Goal: Transaction & Acquisition: Purchase product/service

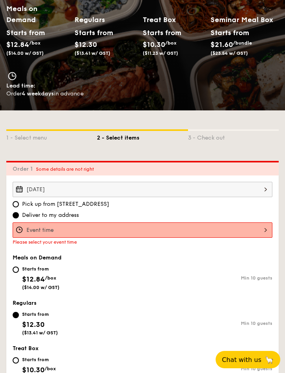
scroll to position [158, 0]
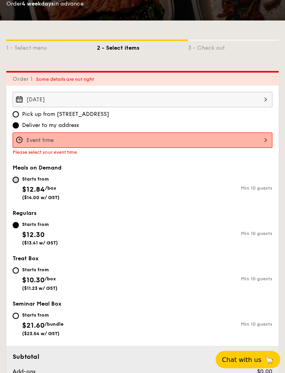
click at [18, 178] on input "Starts from $12.84 /box ($14.00 w/ GST) Min 10 guests" at bounding box center [16, 180] width 6 height 6
radio input "true"
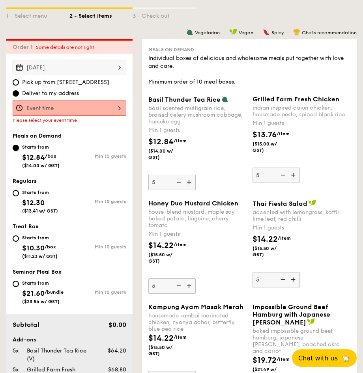
scroll to position [197, 0]
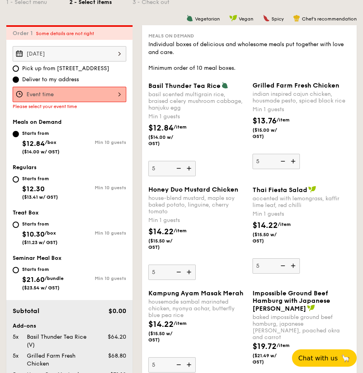
click at [178, 176] on img at bounding box center [178, 168] width 12 height 15
click at [178, 176] on input "5" at bounding box center [171, 168] width 47 height 15
click at [178, 176] on img at bounding box center [178, 168] width 12 height 15
click at [178, 176] on input "4" at bounding box center [171, 168] width 47 height 15
click at [178, 176] on img at bounding box center [178, 168] width 12 height 15
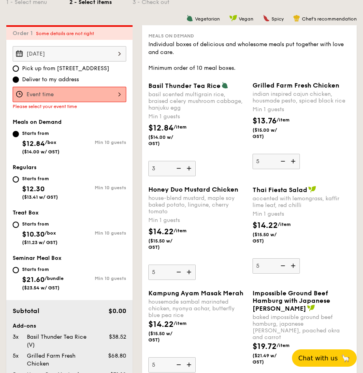
click at [178, 176] on input "3" at bounding box center [171, 168] width 47 height 15
click at [178, 176] on img at bounding box center [178, 168] width 12 height 15
click at [178, 176] on input "2" at bounding box center [171, 168] width 47 height 15
click at [178, 176] on img at bounding box center [178, 168] width 12 height 15
click at [178, 176] on input "1" at bounding box center [171, 168] width 47 height 15
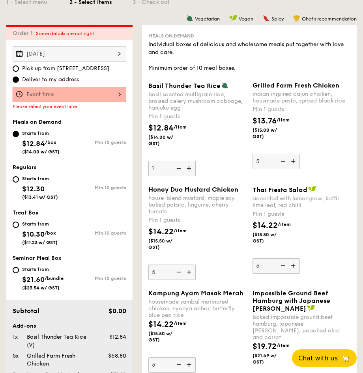
type input "0"
click at [285, 169] on img at bounding box center [282, 161] width 12 height 15
click at [285, 169] on input "5" at bounding box center [275, 161] width 47 height 15
click at [285, 169] on img at bounding box center [282, 161] width 12 height 15
click at [285, 169] on input "4" at bounding box center [275, 161] width 47 height 15
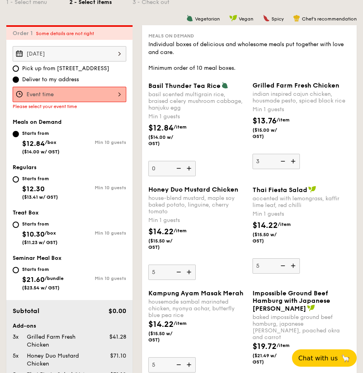
click at [285, 169] on img at bounding box center [282, 161] width 12 height 15
click at [285, 169] on input "3" at bounding box center [275, 161] width 47 height 15
click at [285, 169] on img at bounding box center [282, 161] width 12 height 15
click at [285, 169] on input "2" at bounding box center [275, 161] width 47 height 15
click at [285, 169] on img at bounding box center [282, 161] width 12 height 15
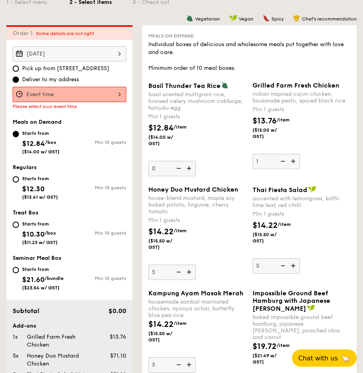
click at [285, 169] on input "1" at bounding box center [275, 161] width 47 height 15
type input "0"
click at [285, 169] on img at bounding box center [282, 161] width 12 height 15
click at [285, 169] on input "0" at bounding box center [275, 161] width 47 height 15
click at [181, 279] on img at bounding box center [178, 271] width 12 height 15
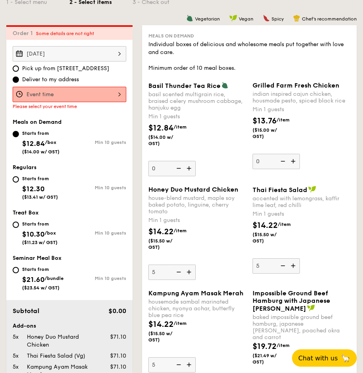
click at [181, 280] on input "5" at bounding box center [171, 271] width 47 height 15
click at [181, 279] on img at bounding box center [178, 271] width 12 height 15
click at [181, 280] on input "4" at bounding box center [171, 271] width 47 height 15
click at [180, 279] on img at bounding box center [178, 271] width 12 height 15
click at [180, 280] on input "3" at bounding box center [171, 271] width 47 height 15
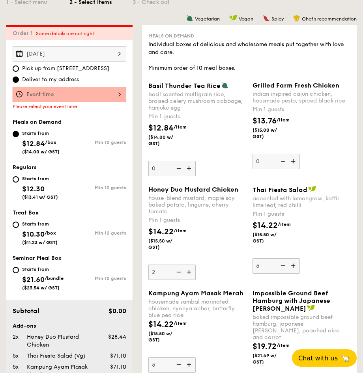
click at [180, 279] on img at bounding box center [178, 271] width 12 height 15
click at [180, 280] on input "2" at bounding box center [171, 271] width 47 height 15
click at [180, 279] on img at bounding box center [178, 271] width 12 height 15
click at [180, 280] on input "1" at bounding box center [171, 271] width 47 height 15
type input "0"
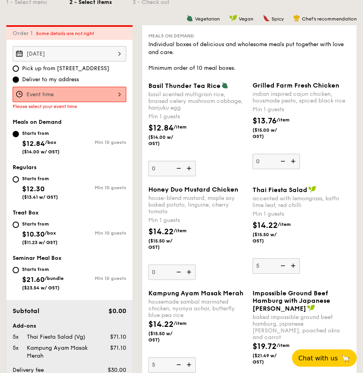
click at [180, 279] on img at bounding box center [178, 271] width 12 height 15
click at [180, 280] on input "0" at bounding box center [171, 271] width 47 height 15
click at [180, 279] on img at bounding box center [178, 271] width 12 height 15
click at [180, 280] on input "0" at bounding box center [171, 271] width 47 height 15
click at [285, 273] on img at bounding box center [294, 265] width 12 height 15
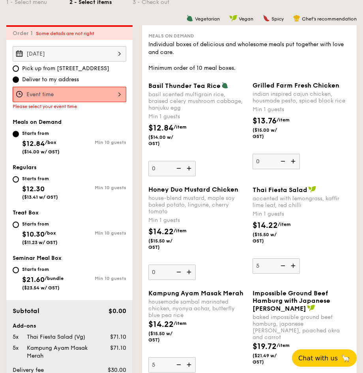
click at [285, 274] on input "5" at bounding box center [275, 265] width 47 height 15
click at [283, 273] on img at bounding box center [282, 265] width 12 height 15
click at [283, 274] on input "6" at bounding box center [275, 265] width 47 height 15
click at [283, 273] on img at bounding box center [282, 265] width 12 height 15
click at [283, 274] on input "5" at bounding box center [275, 265] width 47 height 15
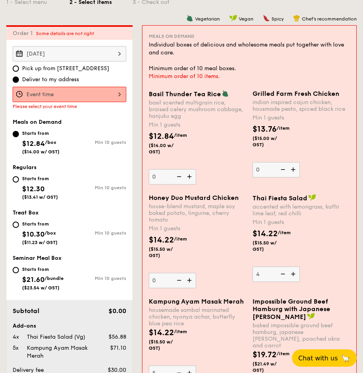
click at [283, 281] on img at bounding box center [282, 273] width 12 height 15
click at [283, 282] on input "4" at bounding box center [275, 273] width 47 height 15
click at [283, 281] on img at bounding box center [282, 273] width 12 height 15
click at [283, 282] on input "3" at bounding box center [275, 273] width 47 height 15
click at [282, 281] on img at bounding box center [282, 273] width 12 height 15
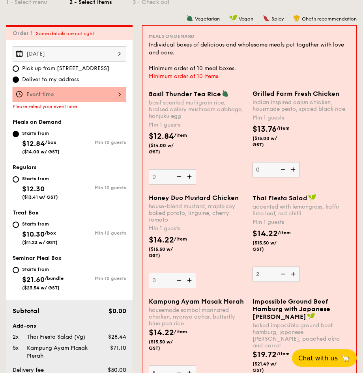
click at [282, 282] on input "2" at bounding box center [275, 273] width 47 height 15
click at [282, 281] on img at bounding box center [282, 273] width 12 height 15
click at [282, 282] on input "1" at bounding box center [275, 273] width 47 height 15
type input "0"
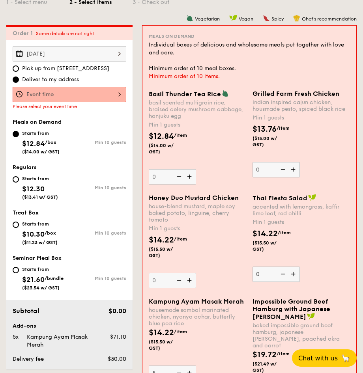
click at [283, 281] on img at bounding box center [282, 273] width 12 height 15
click at [283, 282] on input "0" at bounding box center [275, 273] width 47 height 15
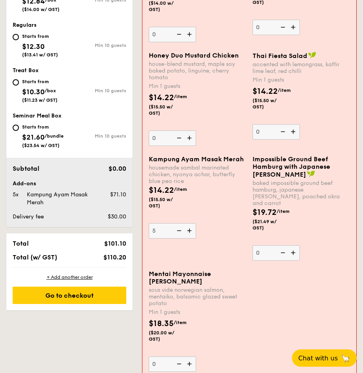
scroll to position [355, 0]
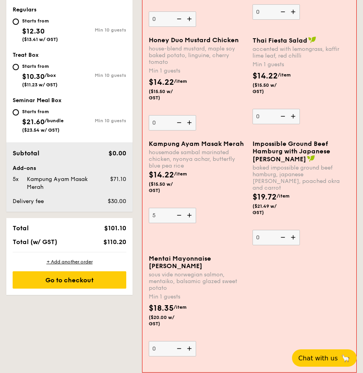
click at [181, 223] on img at bounding box center [178, 215] width 12 height 15
click at [181, 223] on input "5" at bounding box center [172, 215] width 47 height 15
click at [181, 223] on img at bounding box center [178, 215] width 12 height 15
click at [181, 223] on input "4" at bounding box center [172, 215] width 47 height 15
click at [181, 223] on img at bounding box center [178, 215] width 12 height 15
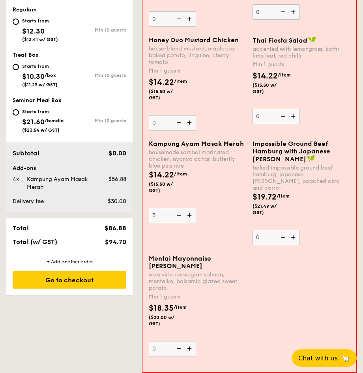
click at [181, 223] on input "3" at bounding box center [172, 215] width 47 height 15
click at [181, 223] on img at bounding box center [178, 215] width 12 height 15
click at [181, 223] on input "2" at bounding box center [172, 215] width 47 height 15
click at [181, 223] on img at bounding box center [178, 215] width 12 height 15
click at [181, 223] on input "1" at bounding box center [172, 215] width 47 height 15
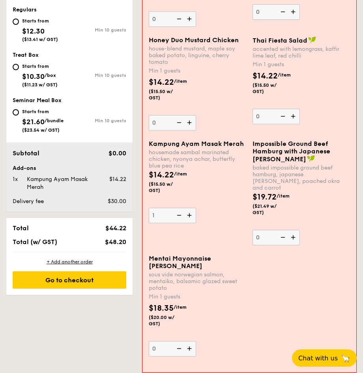
type input "0"
click at [181, 223] on img at bounding box center [178, 215] width 12 height 15
click at [181, 223] on input "0" at bounding box center [172, 215] width 47 height 15
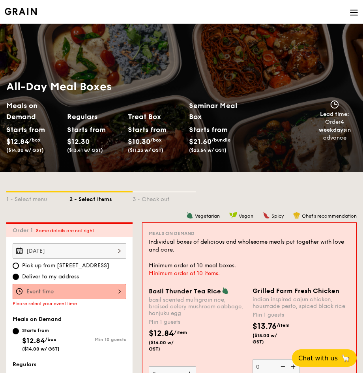
scroll to position [406, 0]
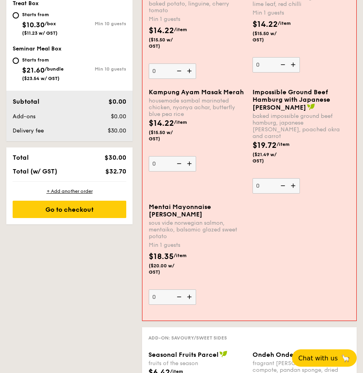
click at [272, 173] on div "$19.72 /item ($21.49 w/ GST)" at bounding box center [301, 157] width 104 height 34
click at [272, 184] on input "0" at bounding box center [275, 185] width 47 height 15
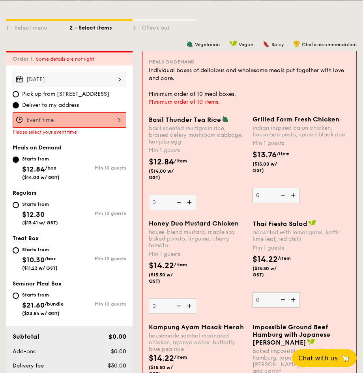
scroll to position [185, 0]
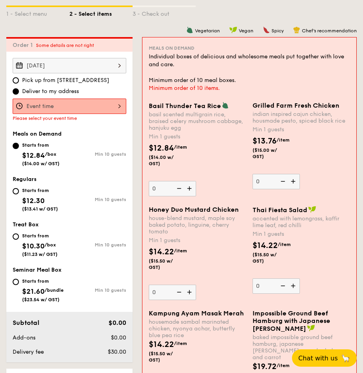
click at [285, 361] on div "$19.72 /item ($21.49 w/ GST)" at bounding box center [301, 378] width 104 height 34
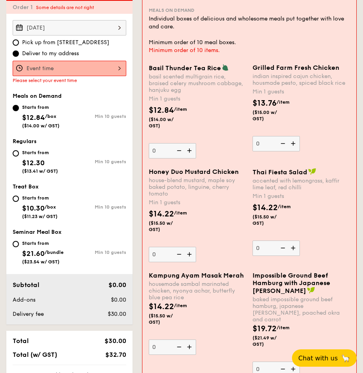
scroll to position [237, 0]
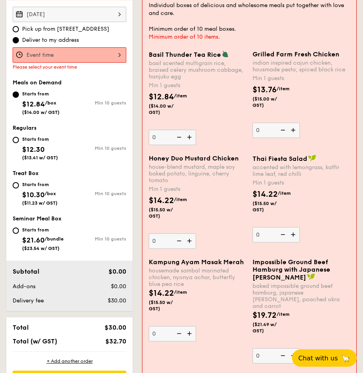
click at [190, 248] on img at bounding box center [190, 240] width 12 height 15
click at [190, 249] on input "0" at bounding box center [172, 240] width 47 height 15
click at [190, 248] on img at bounding box center [190, 240] width 12 height 15
click at [190, 249] on input "1" at bounding box center [172, 240] width 47 height 15
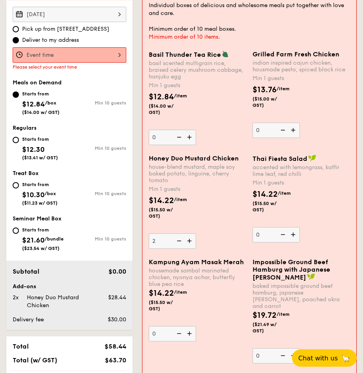
click at [191, 248] on img at bounding box center [190, 240] width 12 height 15
click at [191, 249] on input "2" at bounding box center [172, 240] width 47 height 15
click at [191, 248] on img at bounding box center [190, 240] width 12 height 15
click at [191, 249] on input "3" at bounding box center [172, 240] width 47 height 15
click at [191, 248] on img at bounding box center [190, 240] width 12 height 15
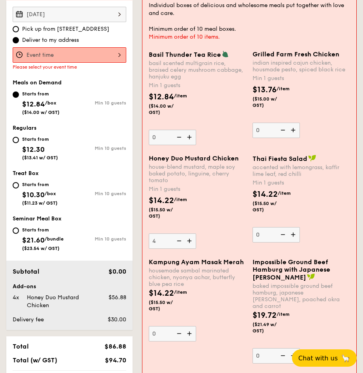
click at [191, 249] on input "4" at bounding box center [172, 240] width 47 height 15
click at [191, 248] on img at bounding box center [190, 240] width 12 height 15
click at [191, 249] on input "5" at bounding box center [172, 240] width 47 height 15
click at [191, 248] on img at bounding box center [190, 240] width 12 height 15
click at [191, 249] on input "6" at bounding box center [172, 240] width 47 height 15
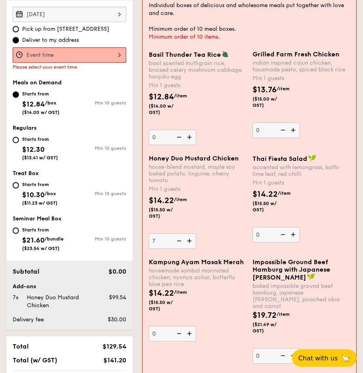
click at [191, 248] on img at bounding box center [190, 240] width 12 height 15
click at [191, 249] on input "7" at bounding box center [172, 240] width 47 height 15
click at [191, 248] on img at bounding box center [190, 240] width 12 height 15
click at [191, 249] on input "8" at bounding box center [172, 240] width 47 height 15
click at [181, 248] on img at bounding box center [178, 240] width 12 height 15
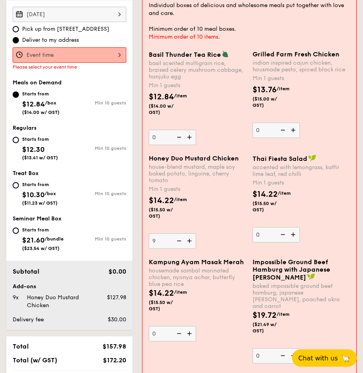
click at [181, 249] on input "9" at bounding box center [172, 240] width 47 height 15
click at [189, 248] on img at bounding box center [190, 240] width 12 height 15
click at [189, 249] on input "8" at bounding box center [172, 240] width 47 height 15
click at [189, 248] on img at bounding box center [190, 240] width 12 height 15
click at [189, 249] on input "9" at bounding box center [172, 240] width 47 height 15
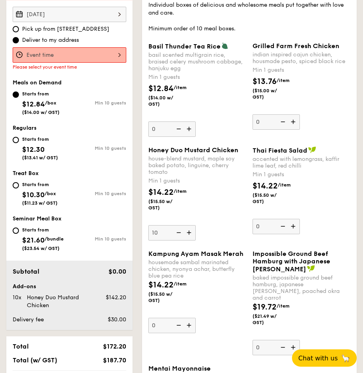
click at [189, 240] on img at bounding box center [190, 232] width 12 height 15
click at [189, 240] on input "10" at bounding box center [171, 232] width 47 height 15
type input "11"
click at [285, 128] on img at bounding box center [294, 121] width 12 height 15
click at [285, 128] on input "0" at bounding box center [275, 121] width 47 height 15
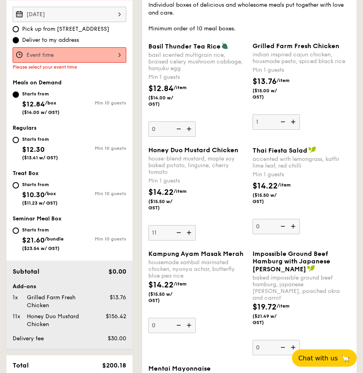
click at [285, 128] on img at bounding box center [294, 121] width 12 height 15
click at [285, 128] on input "1" at bounding box center [275, 121] width 47 height 15
click at [285, 128] on img at bounding box center [294, 121] width 12 height 15
click at [285, 128] on input "2" at bounding box center [275, 121] width 47 height 15
click at [285, 128] on img at bounding box center [294, 121] width 12 height 15
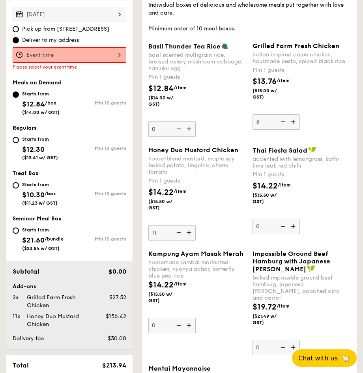
click at [285, 128] on input "3" at bounding box center [275, 121] width 47 height 15
click at [285, 128] on img at bounding box center [294, 121] width 12 height 15
click at [285, 128] on input "4" at bounding box center [275, 121] width 47 height 15
click at [285, 128] on img at bounding box center [294, 121] width 12 height 15
click at [285, 128] on input "5" at bounding box center [275, 121] width 47 height 15
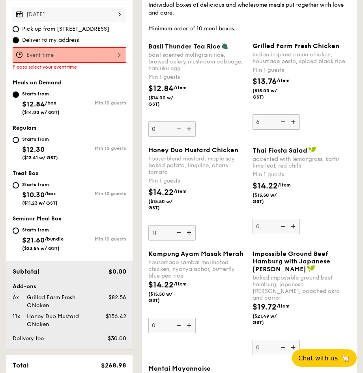
click at [285, 128] on img at bounding box center [294, 121] width 12 height 15
click at [285, 128] on input "6" at bounding box center [275, 121] width 47 height 15
click at [285, 128] on img at bounding box center [294, 121] width 12 height 15
click at [285, 128] on input "7" at bounding box center [275, 121] width 47 height 15
type input "8"
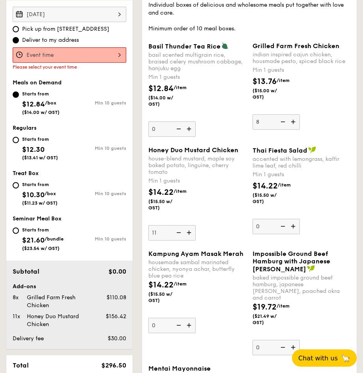
click at [192, 136] on img at bounding box center [190, 128] width 12 height 15
click at [192, 137] on input "0" at bounding box center [171, 128] width 47 height 15
type input "1"
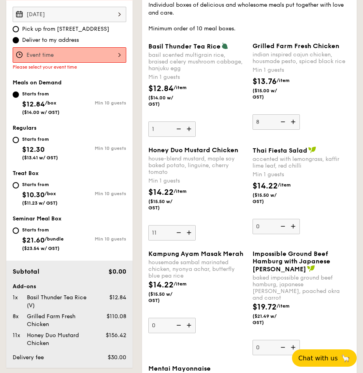
click at [285, 234] on img at bounding box center [294, 226] width 12 height 15
click at [285, 234] on input "0" at bounding box center [275, 226] width 47 height 15
click at [285, 234] on img at bounding box center [294, 226] width 12 height 15
click at [285, 234] on input "1" at bounding box center [275, 226] width 47 height 15
click at [285, 234] on img at bounding box center [294, 226] width 12 height 15
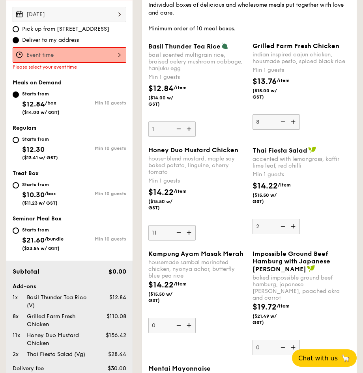
click at [285, 234] on input "2" at bounding box center [275, 226] width 47 height 15
type input "3"
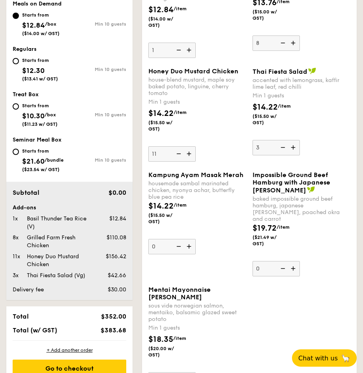
scroll to position [355, 0]
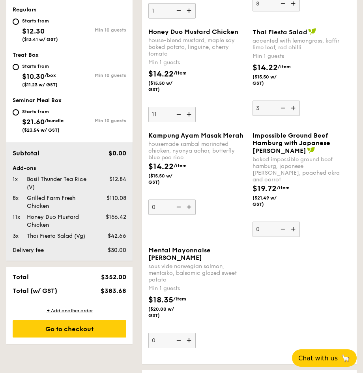
click at [189, 214] on img at bounding box center [190, 206] width 12 height 15
click at [189, 215] on input "0" at bounding box center [171, 206] width 47 height 15
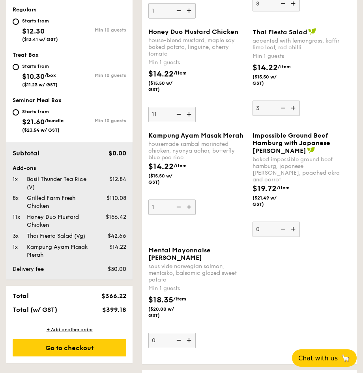
click at [189, 214] on img at bounding box center [190, 206] width 12 height 15
click at [189, 215] on input "1" at bounding box center [171, 206] width 47 height 15
click at [189, 214] on img at bounding box center [190, 206] width 12 height 15
click at [189, 215] on input "2" at bounding box center [171, 206] width 47 height 15
click at [189, 214] on img at bounding box center [190, 206] width 12 height 15
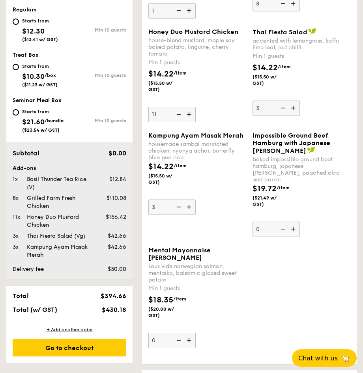
click at [189, 215] on input "3" at bounding box center [171, 206] width 47 height 15
click at [189, 214] on img at bounding box center [190, 206] width 12 height 15
click at [189, 215] on input "4" at bounding box center [171, 206] width 47 height 15
click at [188, 214] on img at bounding box center [190, 206] width 12 height 15
click at [188, 215] on input "5" at bounding box center [171, 206] width 47 height 15
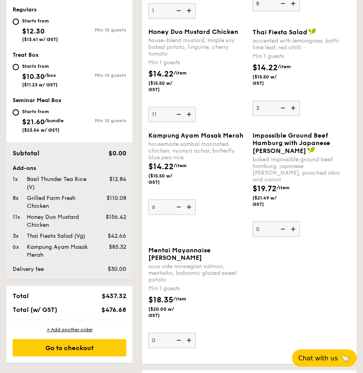
click at [188, 214] on img at bounding box center [190, 206] width 12 height 15
click at [188, 215] on input "6" at bounding box center [171, 206] width 47 height 15
click at [188, 214] on img at bounding box center [190, 206] width 12 height 15
click at [188, 215] on input "7" at bounding box center [171, 206] width 47 height 15
click at [188, 214] on img at bounding box center [190, 206] width 12 height 15
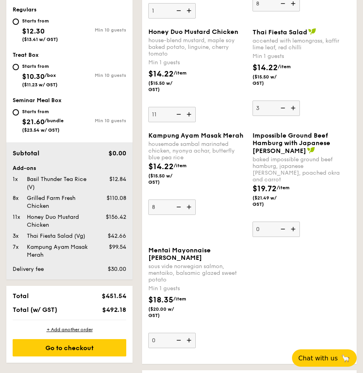
click at [188, 215] on input "8" at bounding box center [171, 206] width 47 height 15
click at [188, 214] on img at bounding box center [190, 206] width 12 height 15
click at [188, 215] on input "9" at bounding box center [171, 206] width 47 height 15
type input "10"
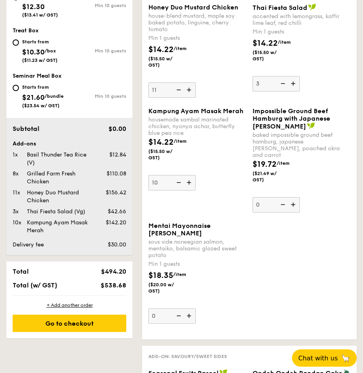
scroll to position [380, 0]
